Goal: Task Accomplishment & Management: Use online tool/utility

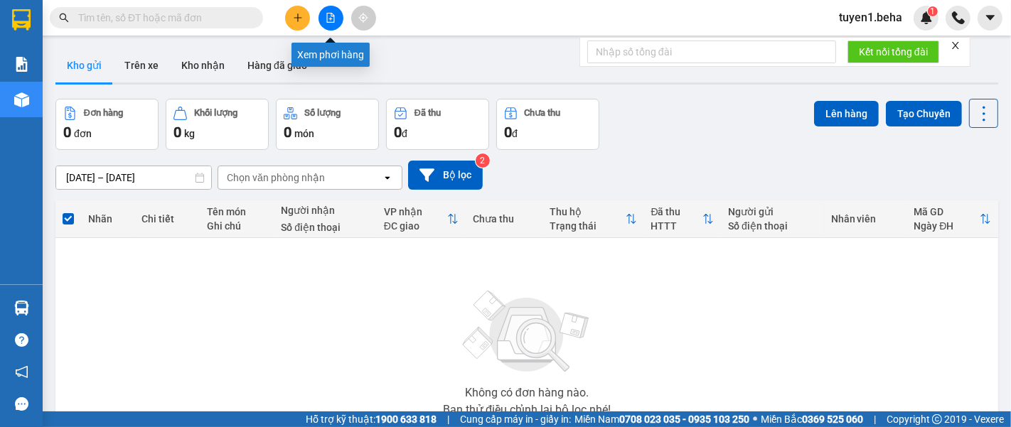
click at [330, 13] on icon "file-add" at bounding box center [331, 18] width 8 height 10
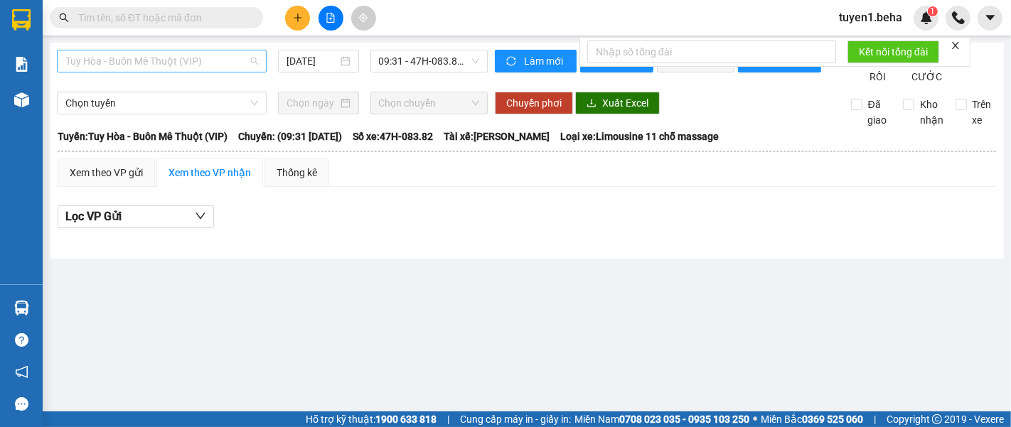
click at [197, 64] on span "Tuy Hòa - Buôn Mê Thuột (VIP)" at bounding box center [161, 60] width 193 height 21
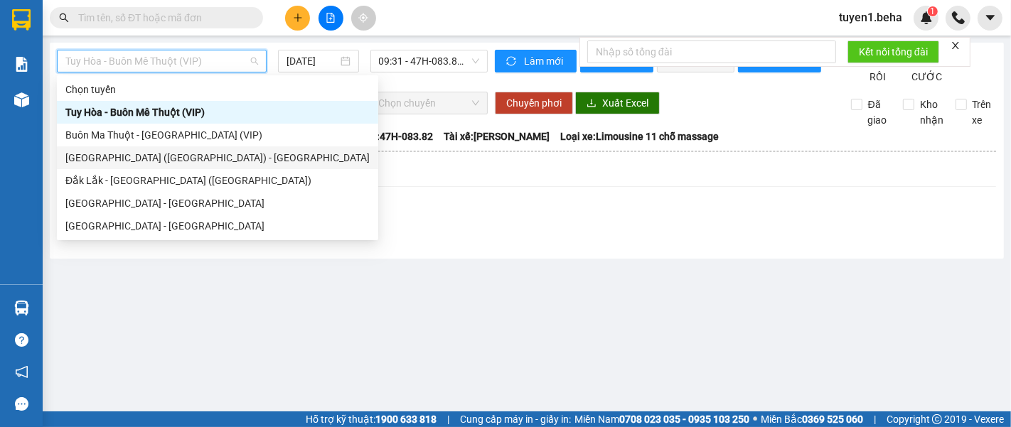
click at [173, 161] on div "[GEOGRAPHIC_DATA] ([GEOGRAPHIC_DATA]) - [GEOGRAPHIC_DATA]" at bounding box center [217, 158] width 304 height 16
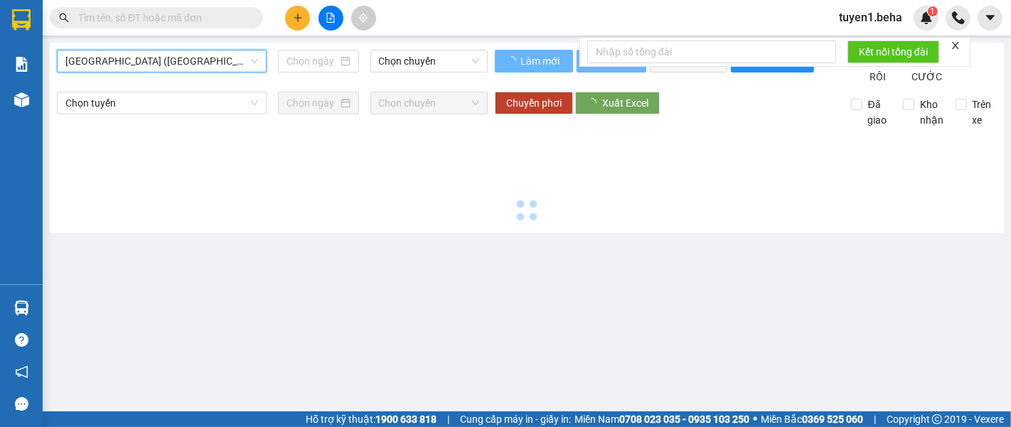
type input "[DATE]"
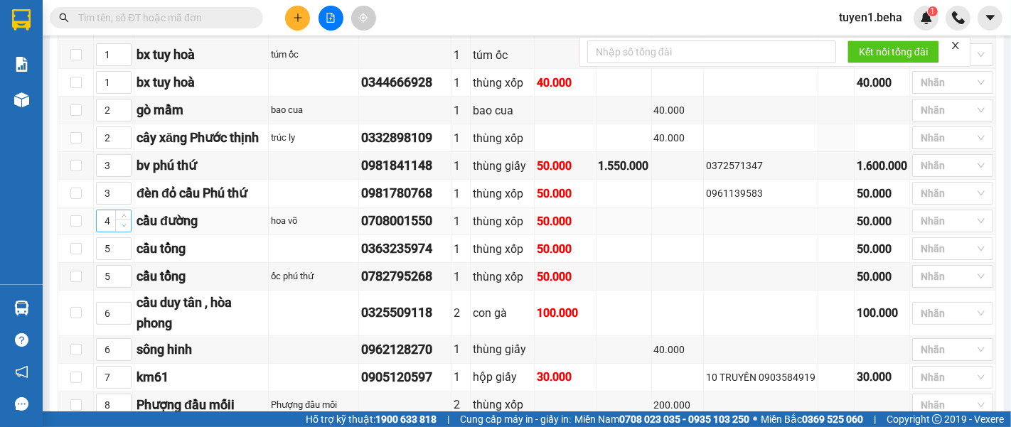
scroll to position [310, 0]
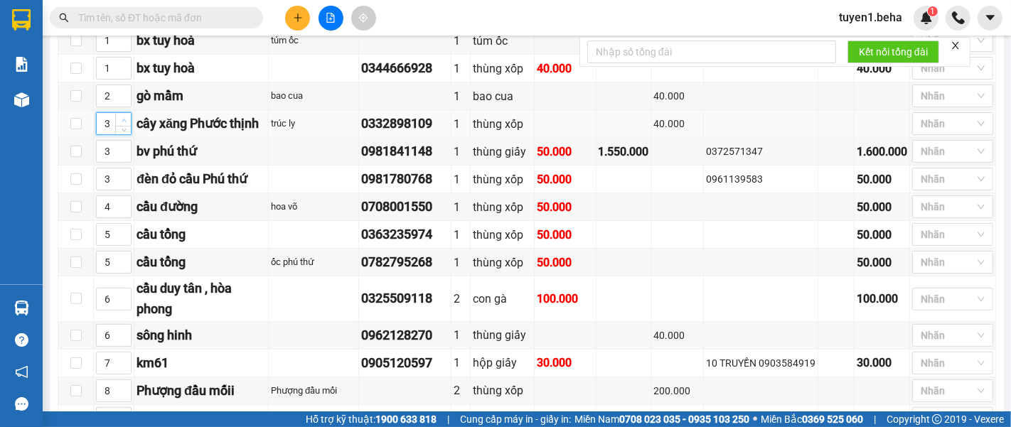
click at [124, 123] on icon "up" at bounding box center [124, 120] width 5 height 5
type input "4"
click at [124, 123] on icon "up" at bounding box center [124, 120] width 5 height 5
click at [126, 242] on icon "down" at bounding box center [124, 239] width 5 height 5
type input "3"
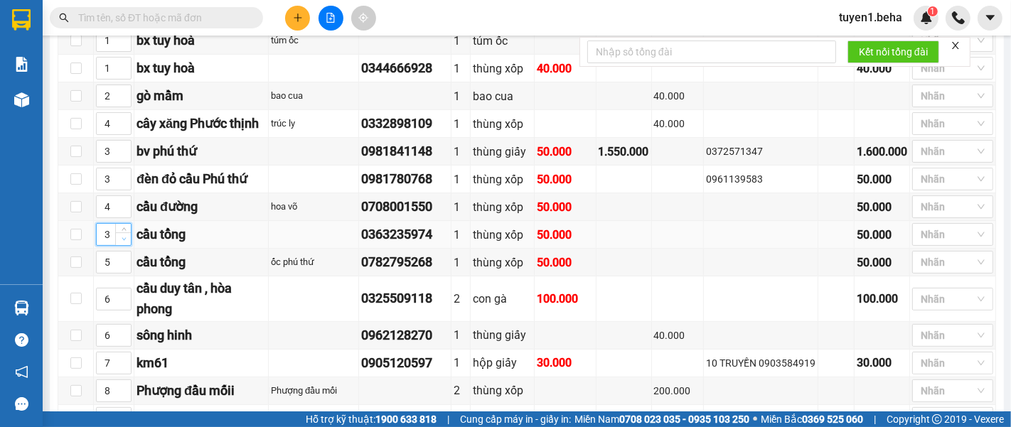
click at [126, 242] on icon "down" at bounding box center [124, 239] width 5 height 5
click at [126, 269] on icon "down" at bounding box center [124, 266] width 5 height 5
type input "3"
click at [126, 269] on icon "down" at bounding box center [124, 266] width 5 height 5
click at [122, 298] on icon "up" at bounding box center [124, 295] width 5 height 5
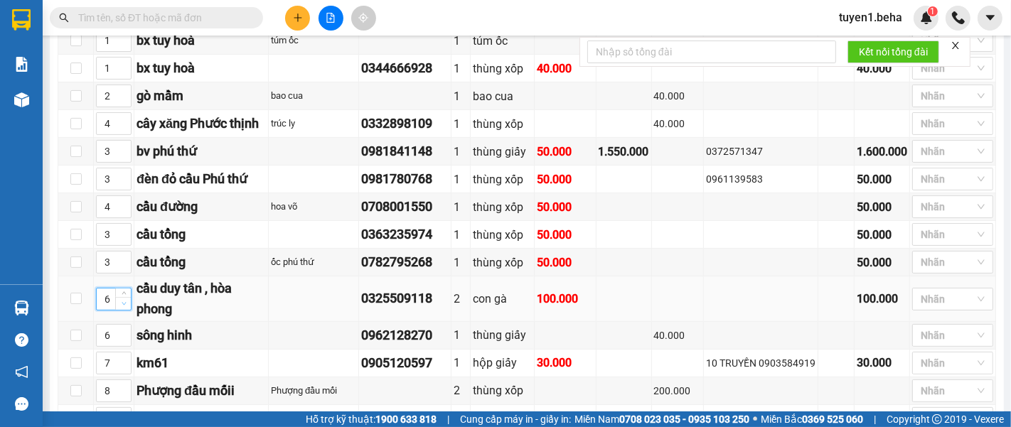
click at [122, 306] on icon "down" at bounding box center [124, 303] width 5 height 5
type input "5"
click at [122, 306] on icon "down" at bounding box center [124, 303] width 5 height 5
click at [120, 208] on span "up" at bounding box center [123, 203] width 9 height 9
type input "6"
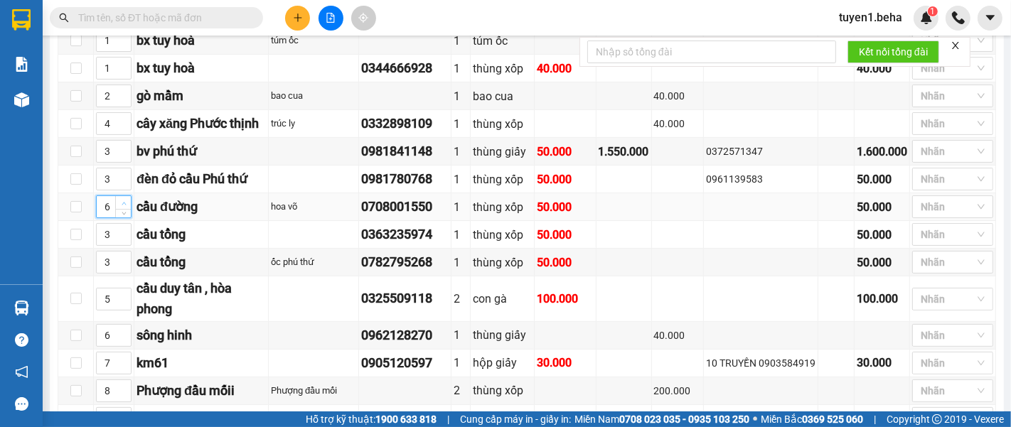
click at [120, 208] on span "up" at bounding box center [123, 203] width 9 height 9
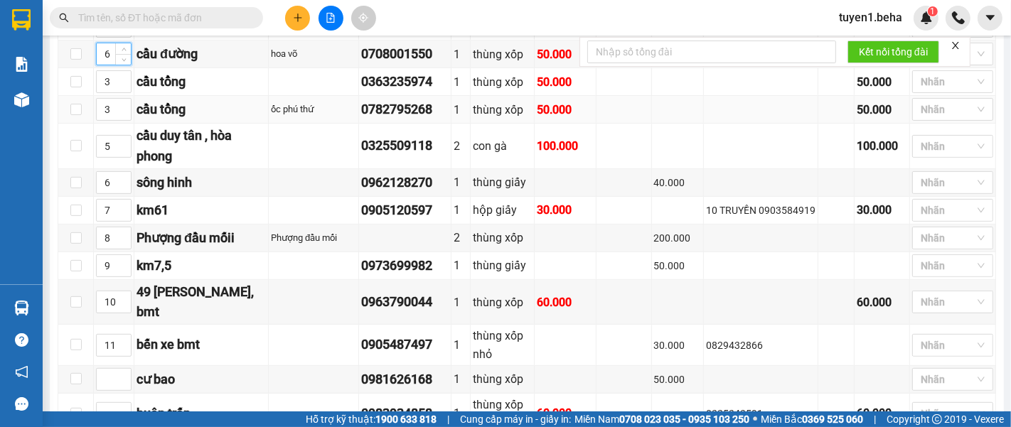
scroll to position [468, 0]
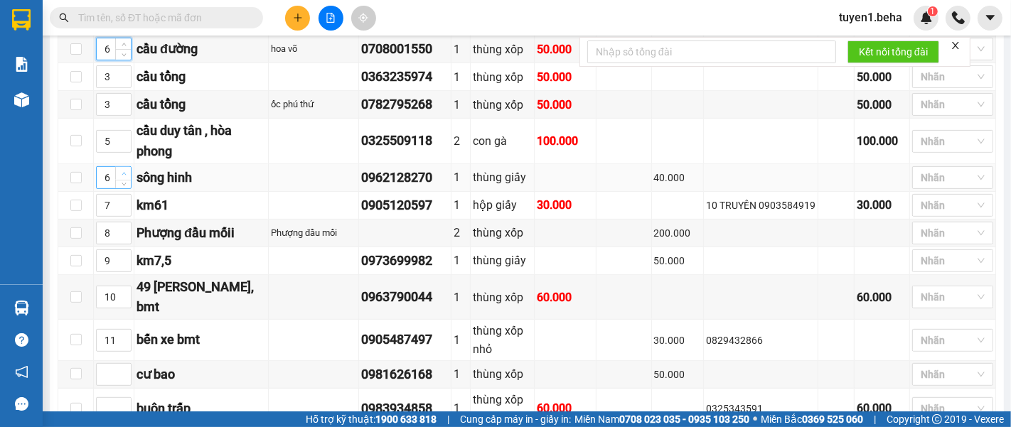
type input "7"
click at [124, 176] on icon "up" at bounding box center [124, 173] width 5 height 5
type input "8"
click at [122, 204] on icon "up" at bounding box center [124, 201] width 5 height 5
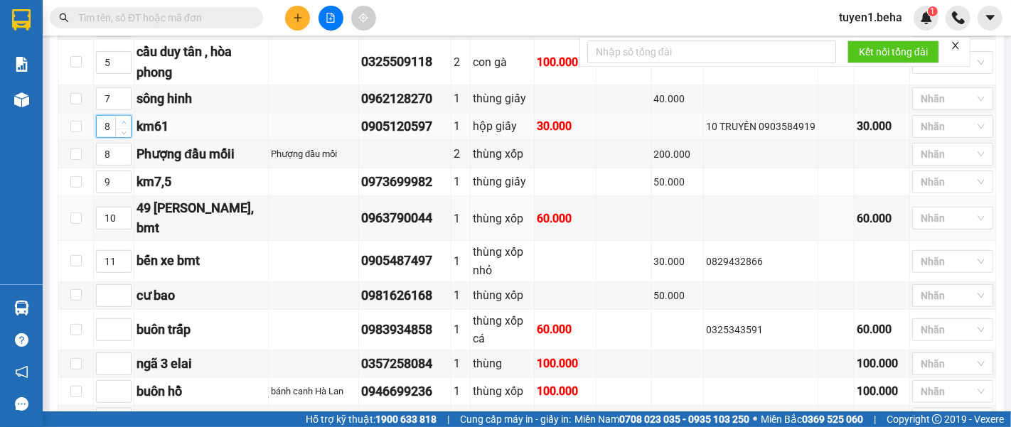
scroll to position [626, 0]
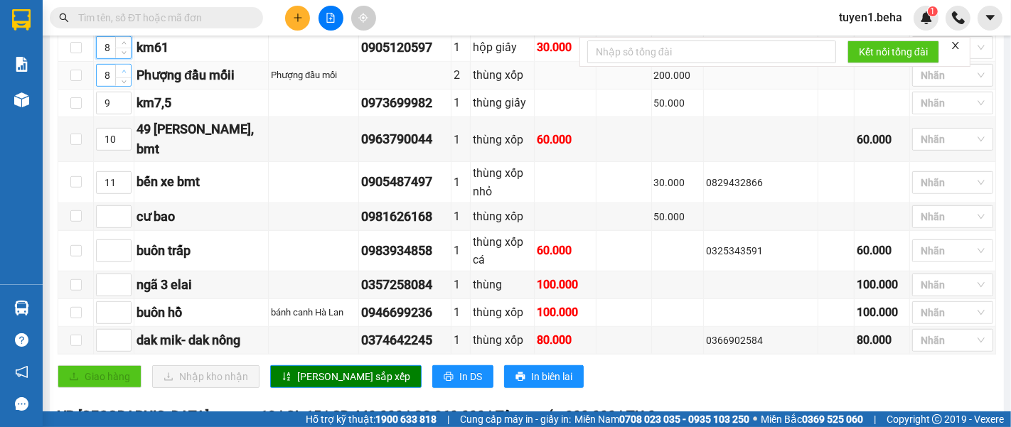
type input "9"
click at [122, 74] on icon "up" at bounding box center [124, 71] width 5 height 5
type input "10"
click at [120, 104] on span "up" at bounding box center [123, 99] width 9 height 9
click at [126, 140] on span "up" at bounding box center [123, 136] width 9 height 9
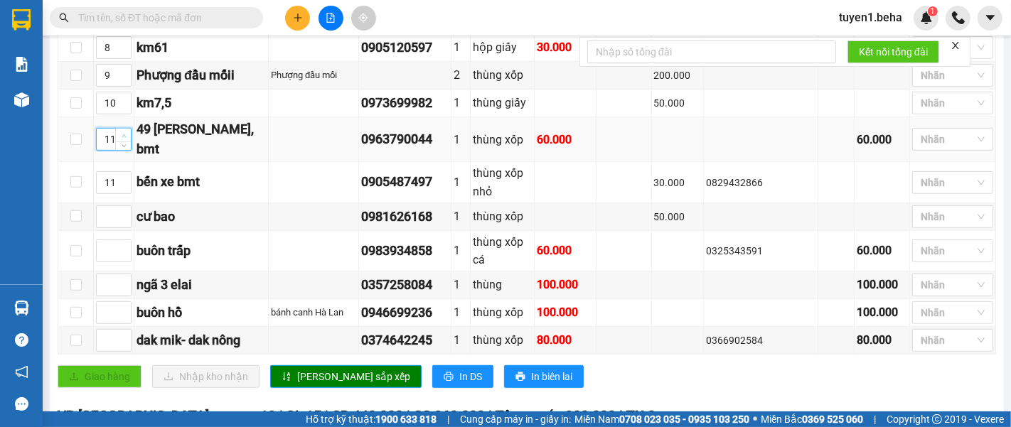
type input "12"
click at [126, 140] on span "up" at bounding box center [123, 136] width 9 height 9
click at [119, 183] on span "up" at bounding box center [123, 179] width 9 height 9
type input "13"
click at [120, 183] on span "up" at bounding box center [123, 179] width 9 height 9
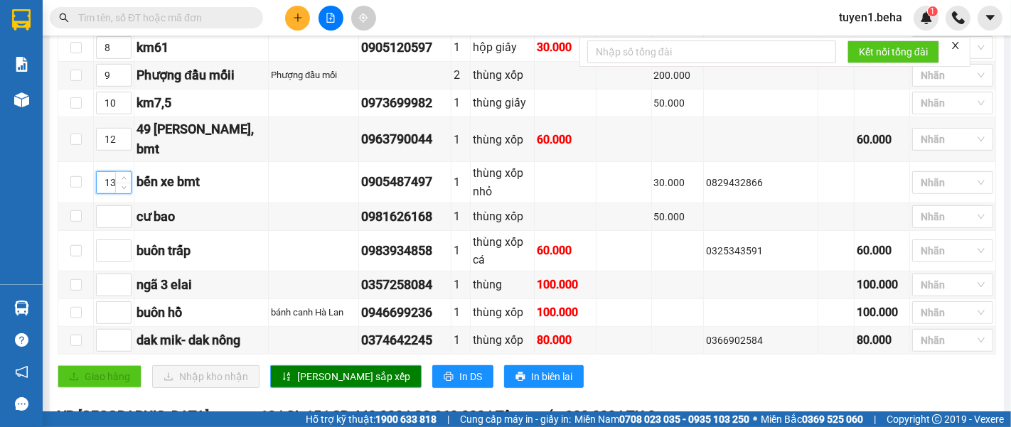
click at [306, 385] on span "[PERSON_NAME] sắp xếp" at bounding box center [353, 377] width 113 height 16
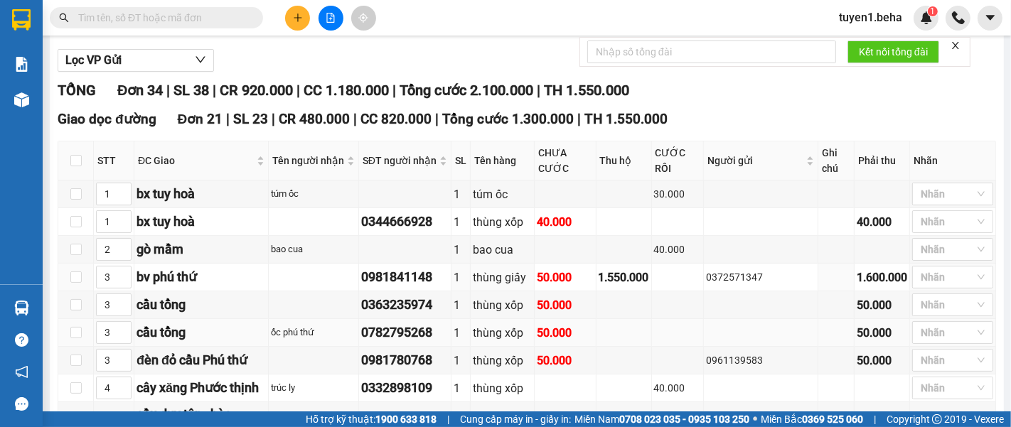
scroll to position [158, 0]
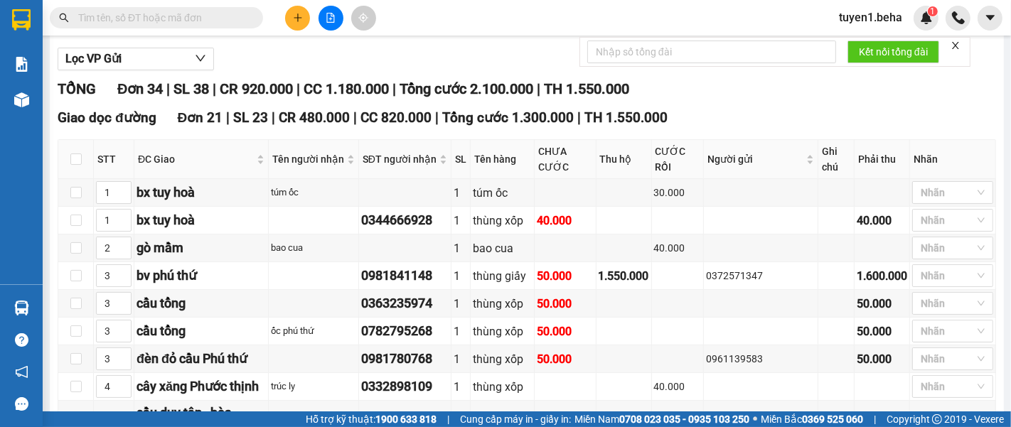
click at [168, 29] on div "Xem theo VP nhận" at bounding box center [209, 15] width 107 height 28
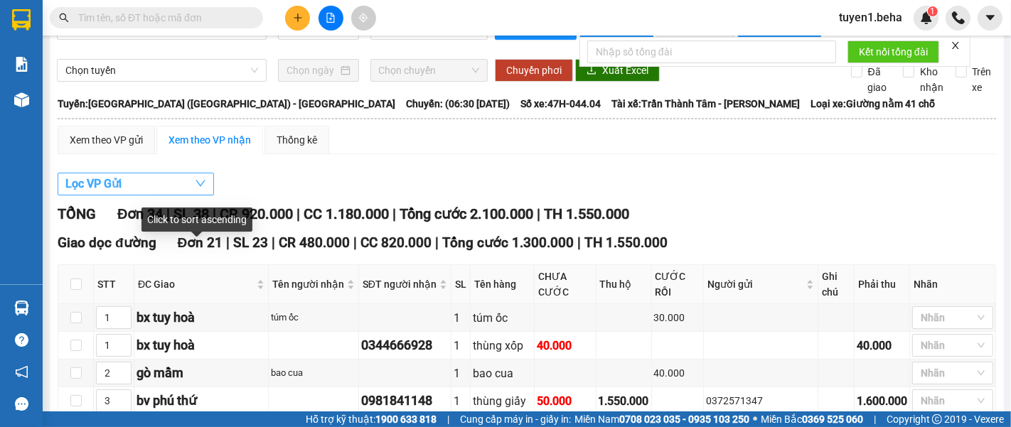
scroll to position [0, 0]
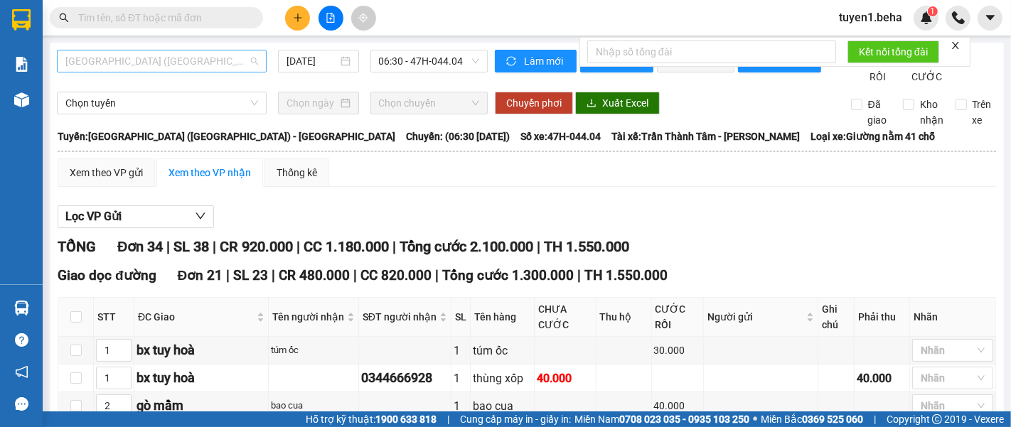
click at [231, 62] on span "[GEOGRAPHIC_DATA] ([GEOGRAPHIC_DATA]) - [GEOGRAPHIC_DATA]" at bounding box center [161, 60] width 193 height 21
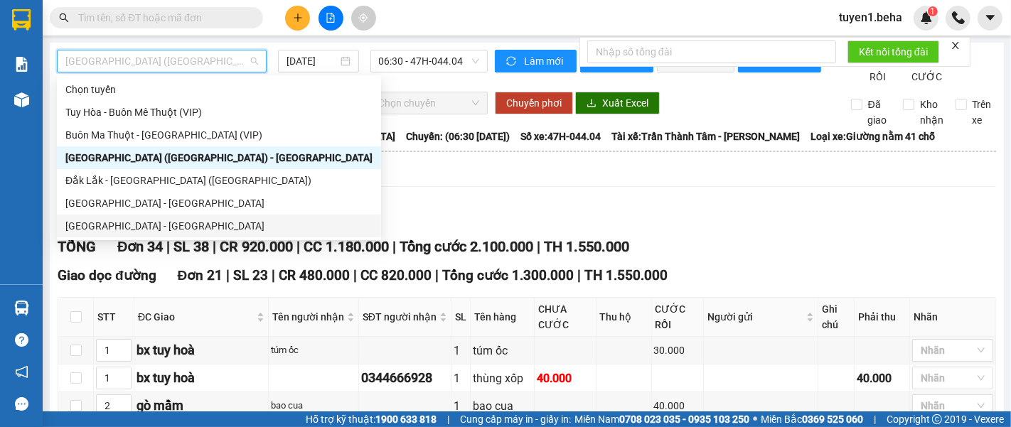
click at [127, 220] on div "[GEOGRAPHIC_DATA] - [GEOGRAPHIC_DATA]" at bounding box center [218, 226] width 307 height 16
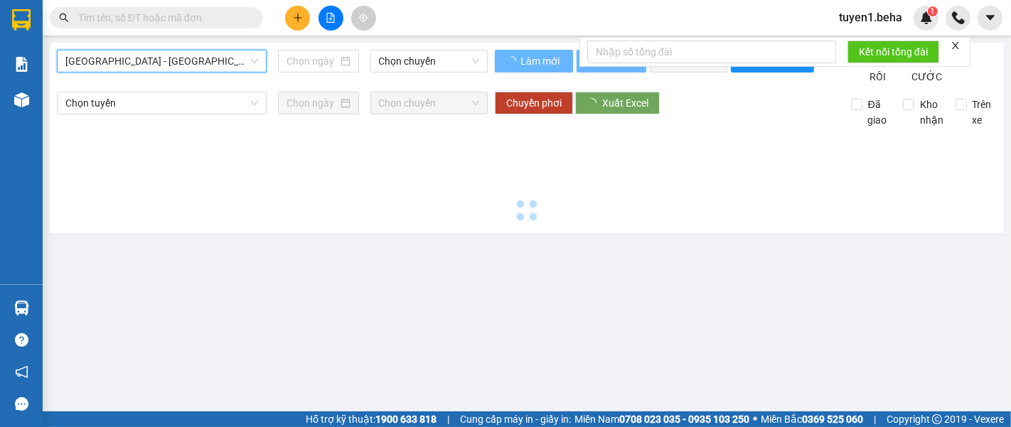
type input "[DATE]"
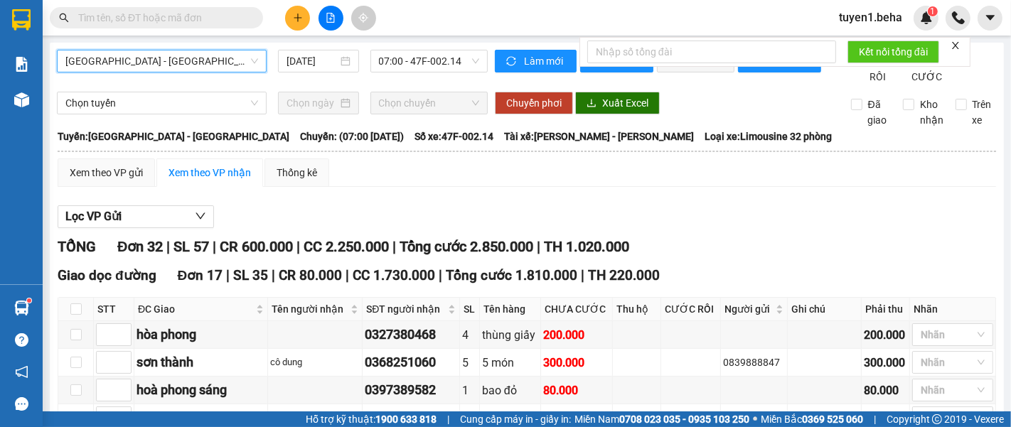
click at [168, 64] on span "[GEOGRAPHIC_DATA] - [GEOGRAPHIC_DATA]" at bounding box center [161, 60] width 193 height 21
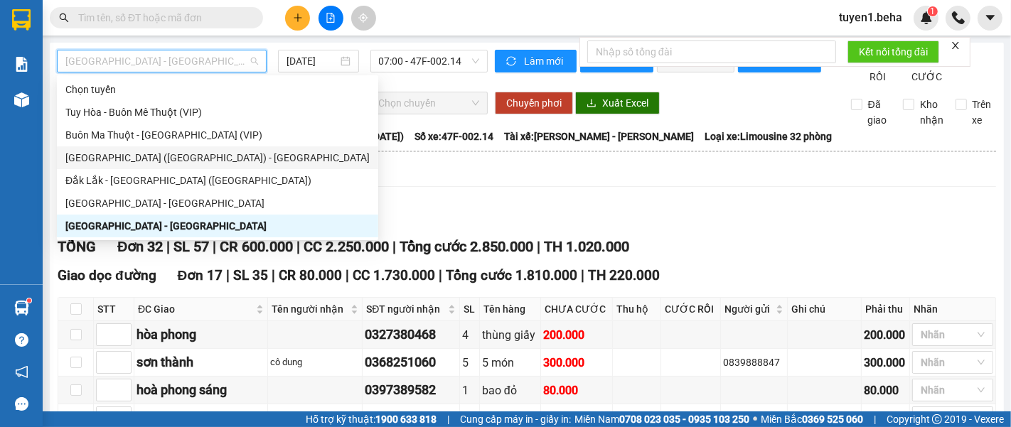
click at [190, 151] on div "[GEOGRAPHIC_DATA] ([GEOGRAPHIC_DATA]) - [GEOGRAPHIC_DATA]" at bounding box center [217, 158] width 304 height 16
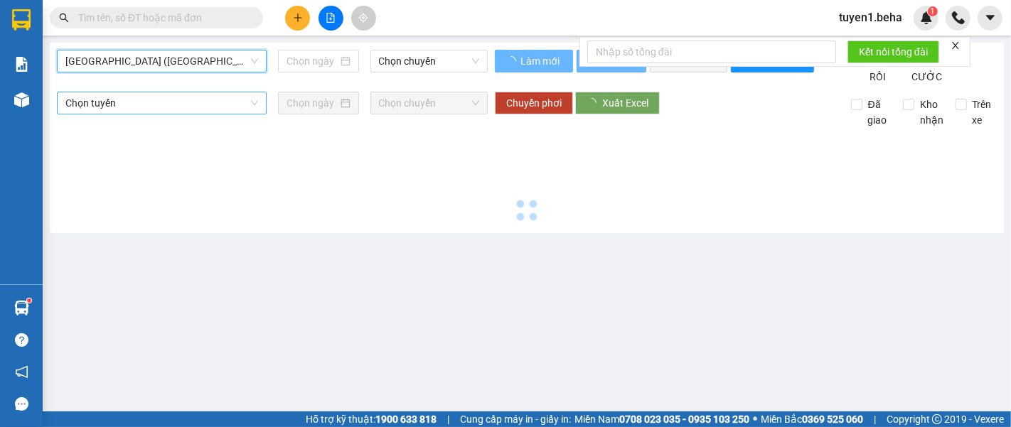
type input "[DATE]"
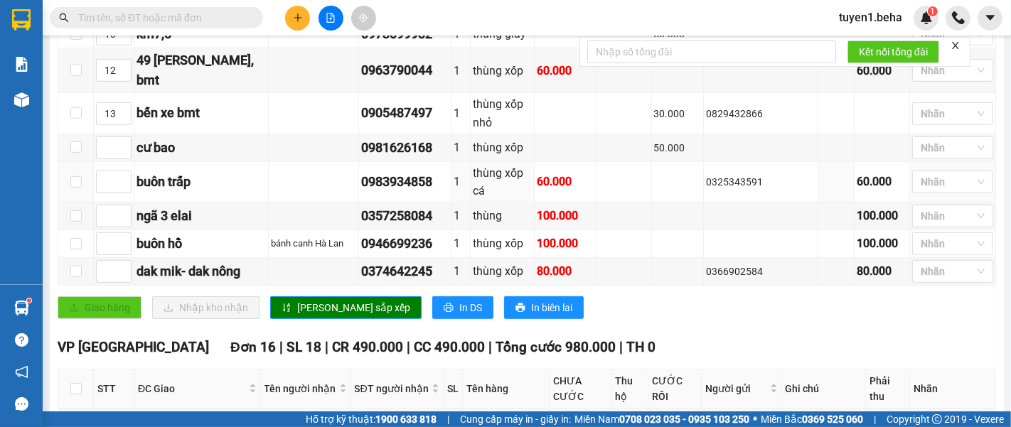
scroll to position [790, 0]
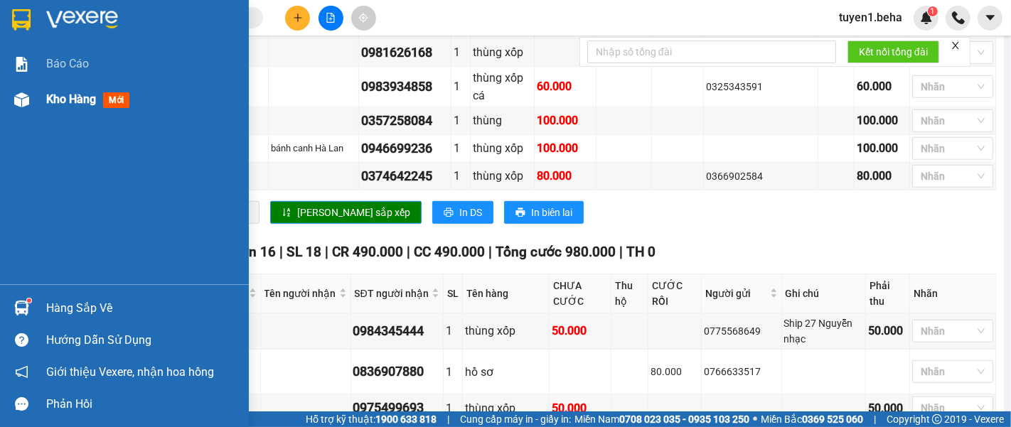
click at [69, 100] on span "Kho hàng" at bounding box center [71, 99] width 50 height 14
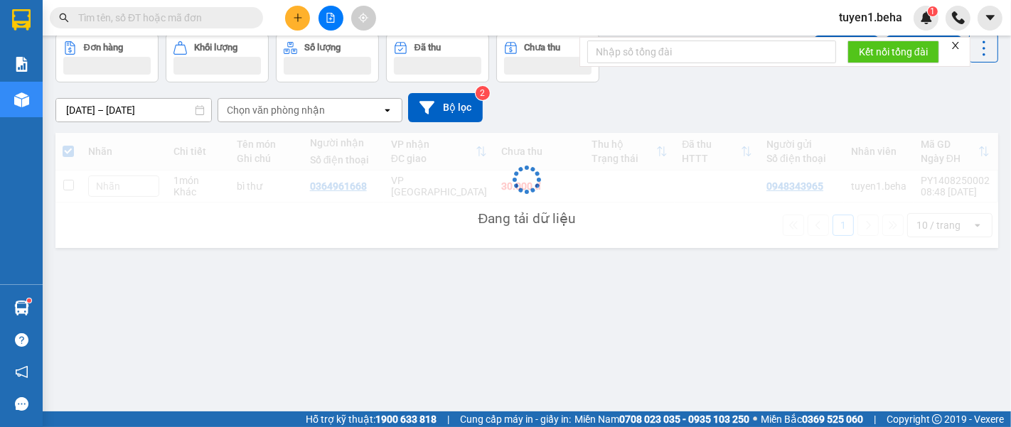
scroll to position [65, 0]
